Goal: Task Accomplishment & Management: Complete application form

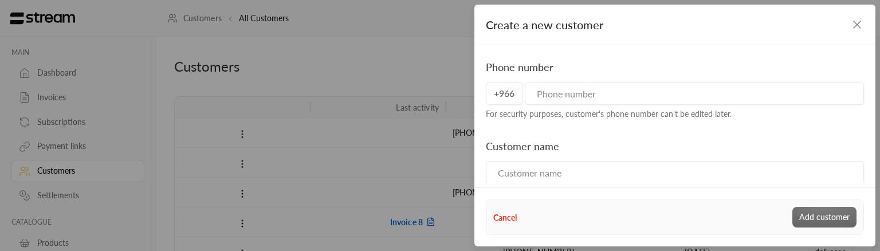
click at [839, 130] on div "Phone number +966 For security purposes, customer's phone number can't be edite…" at bounding box center [675, 252] width 390 height 387
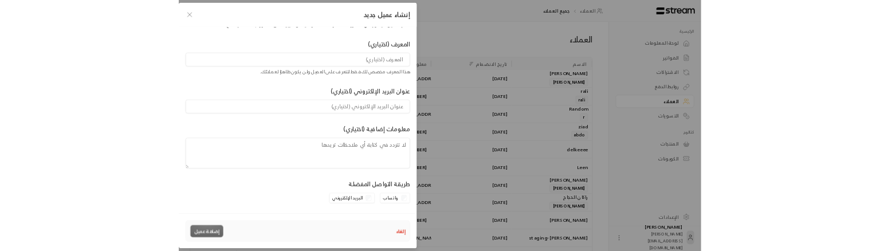
scroll to position [151, 0]
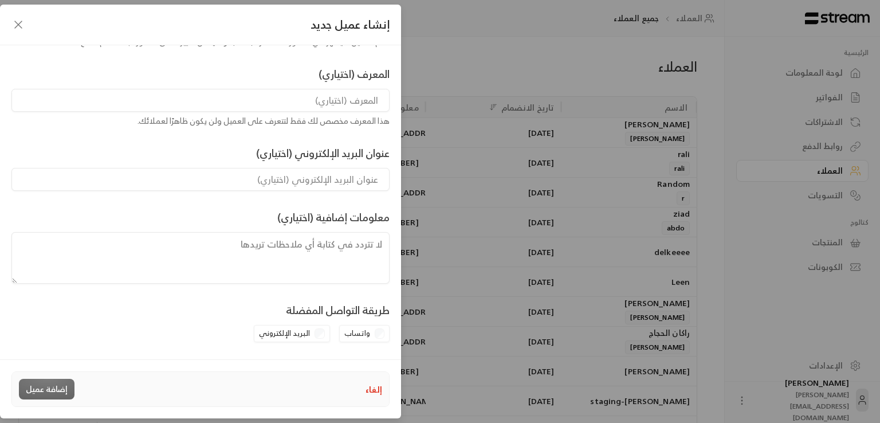
click at [349, 250] on textarea at bounding box center [200, 258] width 378 height 52
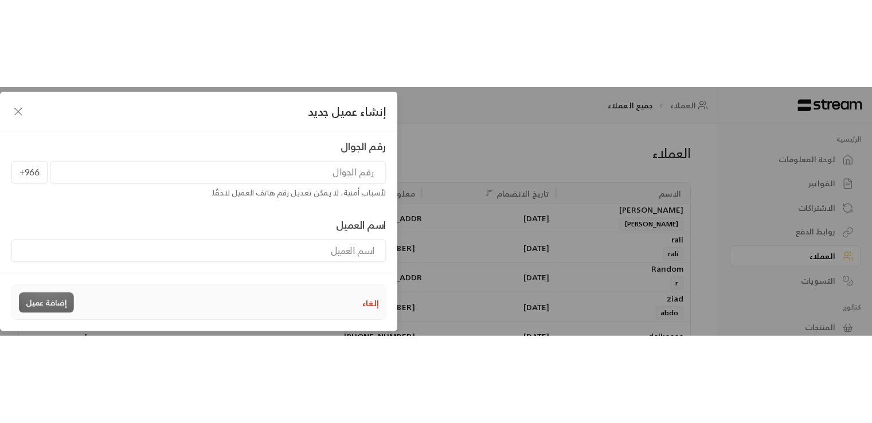
scroll to position [0, 0]
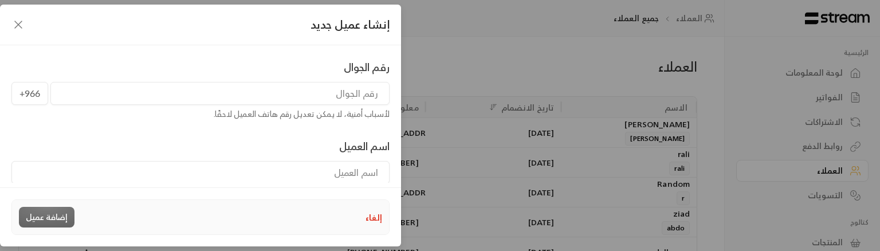
drag, startPoint x: 819, startPoint y: 99, endPoint x: 725, endPoint y: 69, distance: 98.2
click at [819, 99] on div "إنشاء عميل جديد رقم الجوال +966 لأسباب أمنية، لا يمكن تعديل رقم هاتف العميل لاح…" at bounding box center [440, 125] width 880 height 251
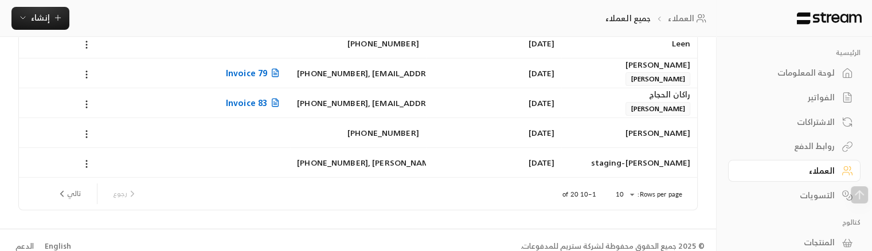
scroll to position [250, 0]
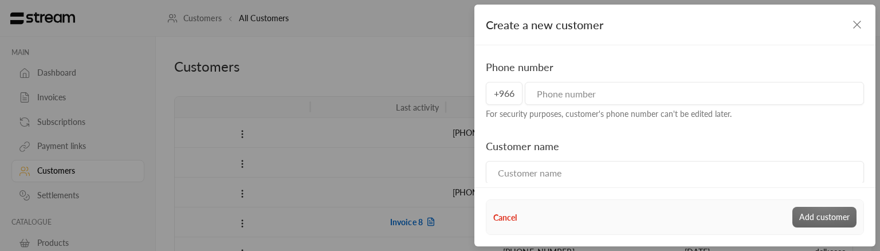
click at [855, 26] on icon "button" at bounding box center [857, 24] width 7 height 7
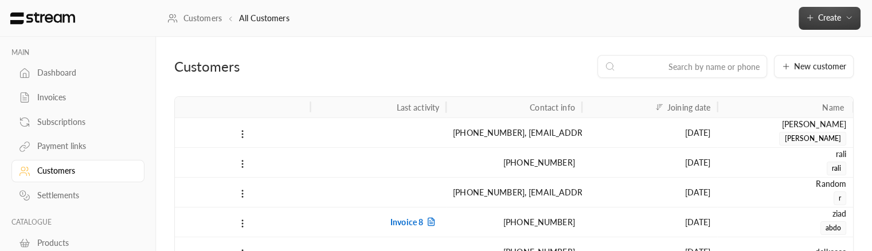
click at [825, 16] on span "Create" at bounding box center [829, 18] width 23 height 10
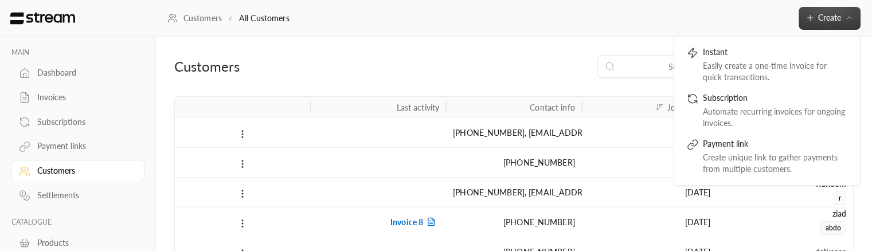
click at [495, 26] on div "Customers All Customers Create Instant Easily create a one-time invoice for qui…" at bounding box center [514, 18] width 716 height 23
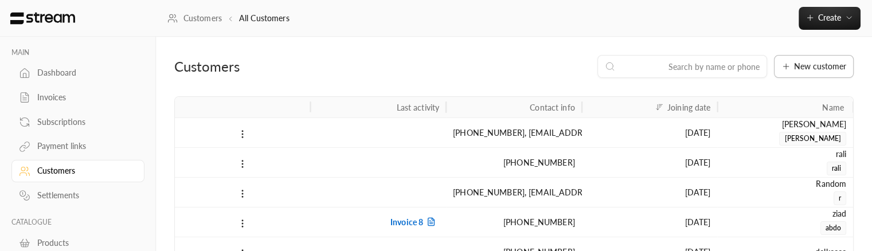
click at [821, 65] on span "New customer" at bounding box center [820, 66] width 52 height 8
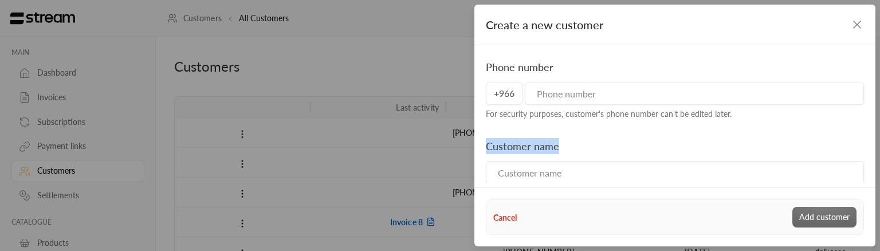
drag, startPoint x: 558, startPoint y: 145, endPoint x: 486, endPoint y: 150, distance: 72.4
click at [486, 150] on div "Customer name The customer's name will appear on the issued PDF invoice, and it…" at bounding box center [675, 174] width 390 height 72
copy label "Customer name"
